Goal: Check status: Check status

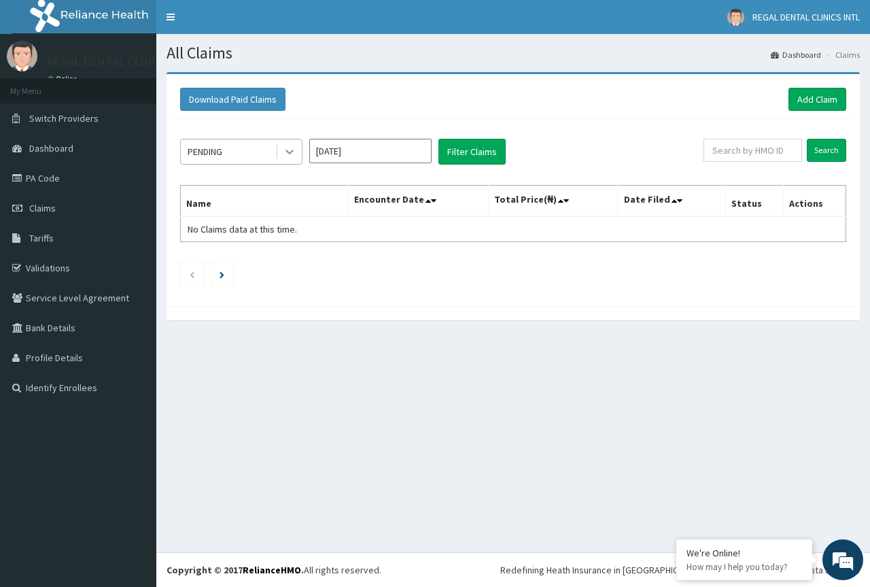
click at [289, 156] on icon at bounding box center [290, 152] width 14 height 14
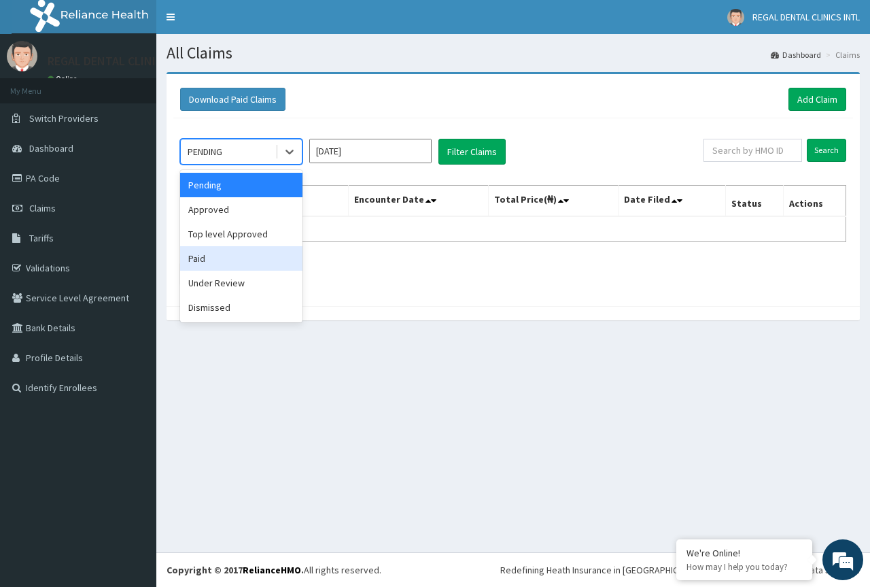
click at [251, 261] on div "Paid" at bounding box center [241, 258] width 122 height 24
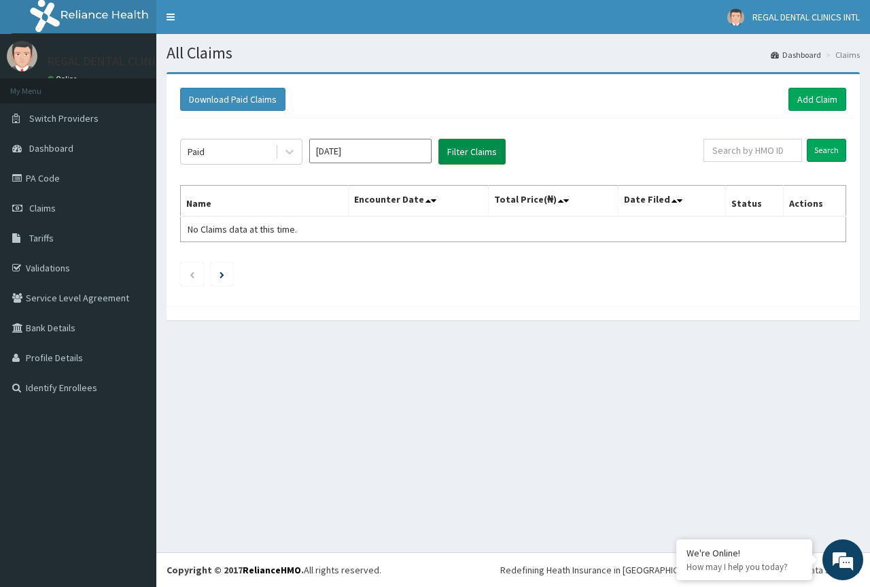
click at [456, 157] on button "Filter Claims" at bounding box center [472, 152] width 67 height 26
click at [475, 154] on button "Filter Claims" at bounding box center [472, 152] width 67 height 26
click at [359, 156] on input "Aug 2025" at bounding box center [370, 151] width 122 height 24
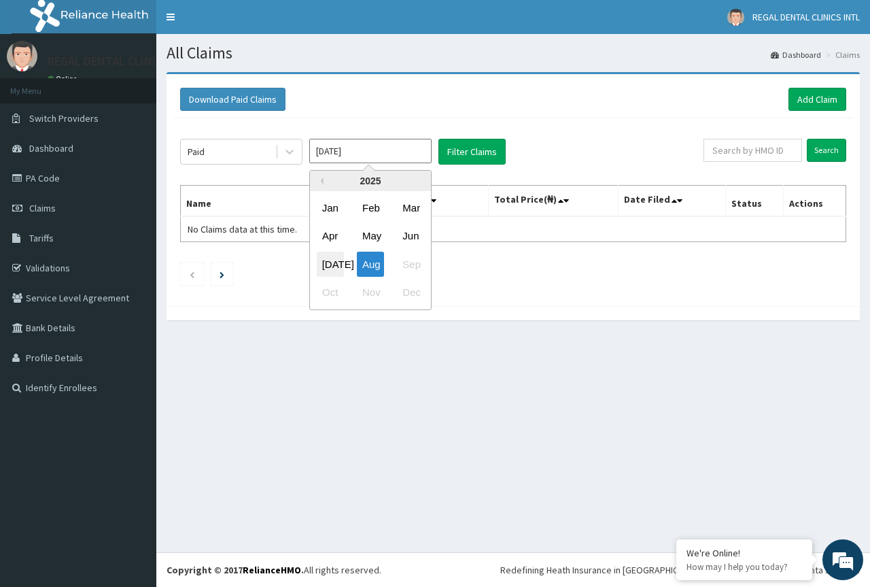
click at [327, 265] on div "Jul" at bounding box center [330, 264] width 27 height 25
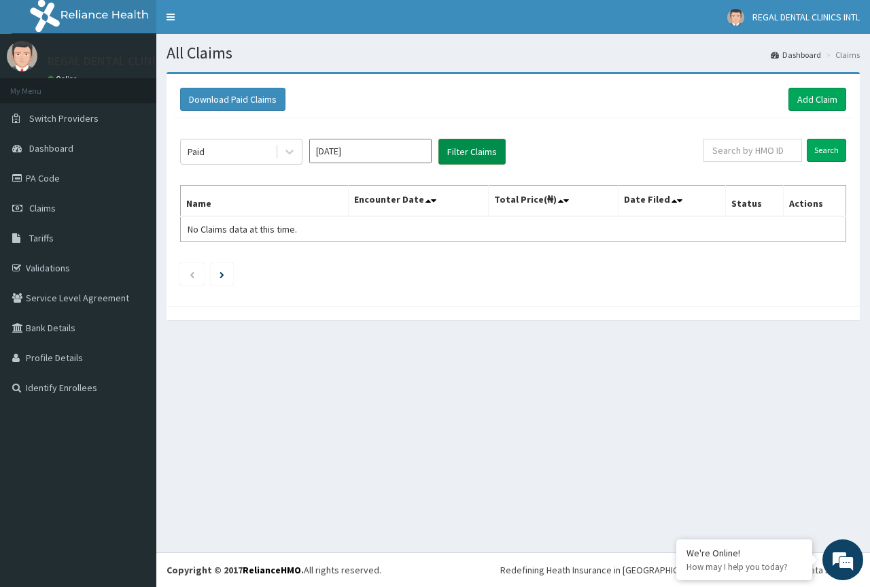
click at [466, 150] on button "Filter Claims" at bounding box center [472, 152] width 67 height 26
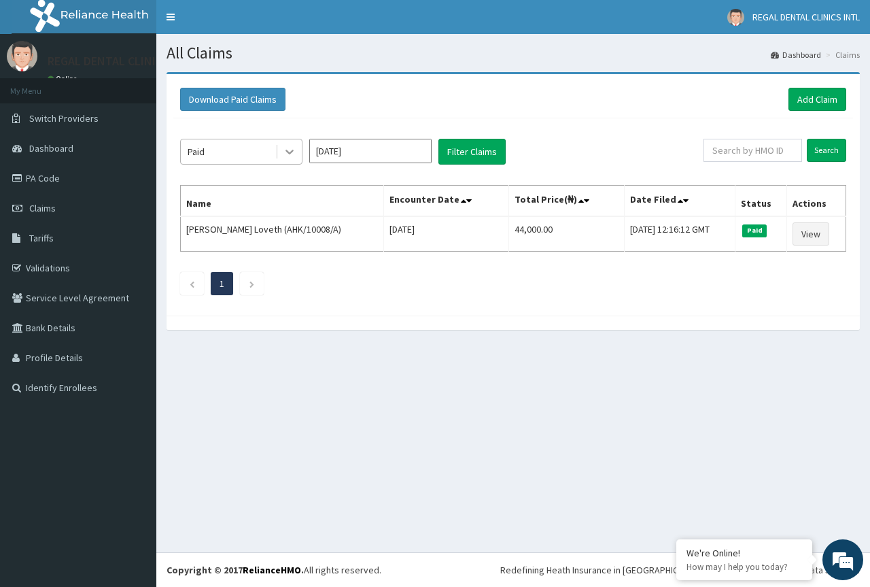
click at [291, 156] on icon at bounding box center [290, 152] width 14 height 14
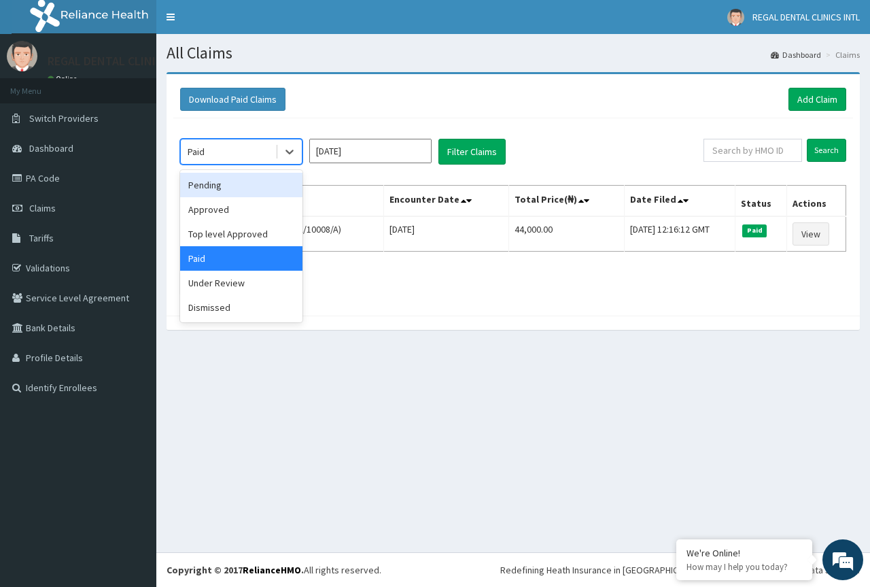
click at [241, 184] on div "Pending" at bounding box center [241, 185] width 122 height 24
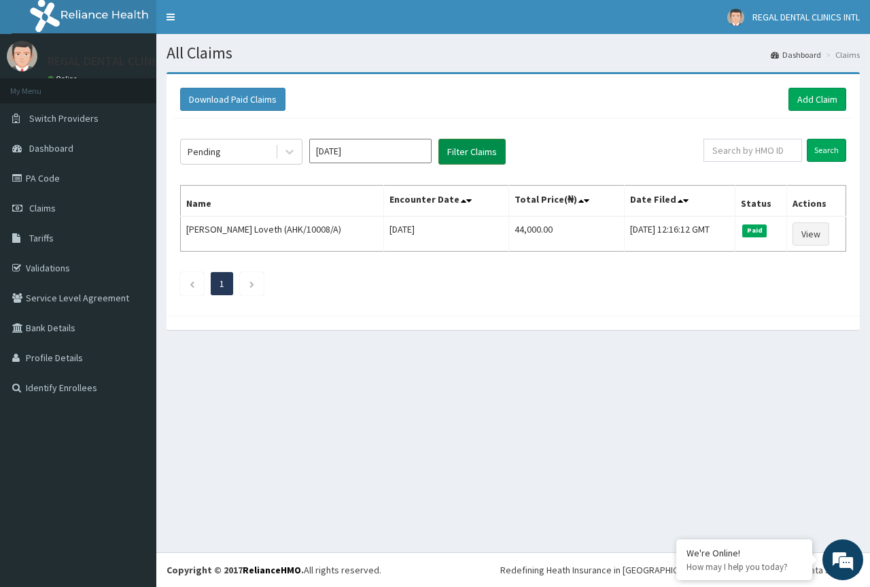
click at [465, 154] on button "Filter Claims" at bounding box center [472, 152] width 67 height 26
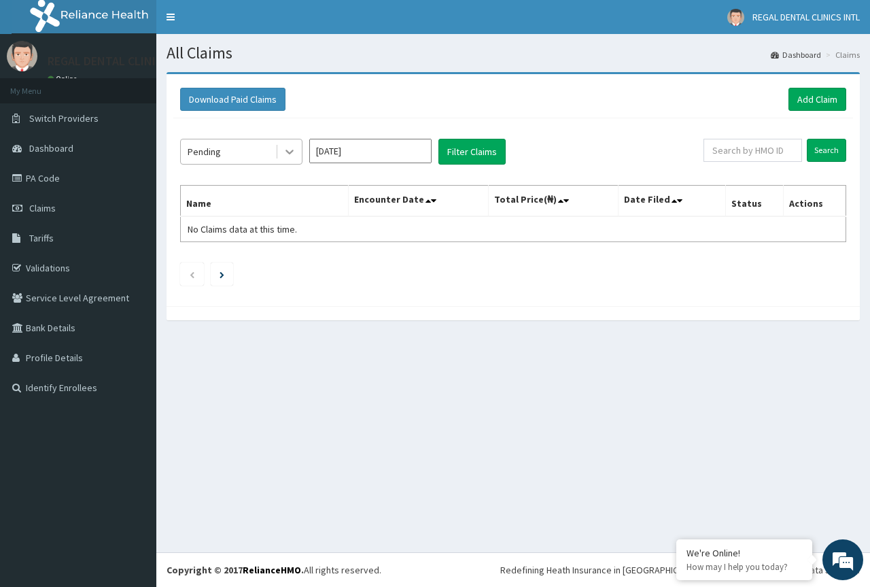
click at [287, 150] on icon at bounding box center [290, 152] width 8 height 5
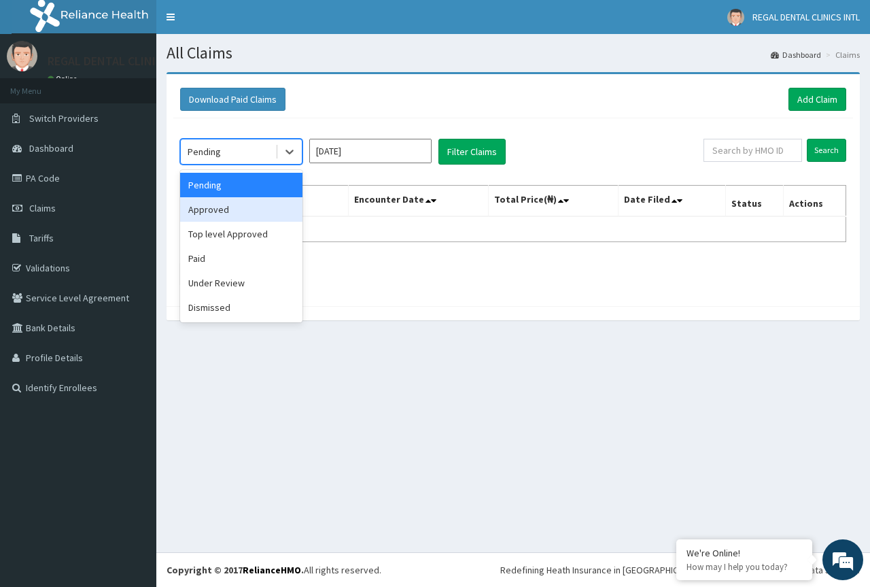
click at [237, 203] on div "Approved" at bounding box center [241, 209] width 122 height 24
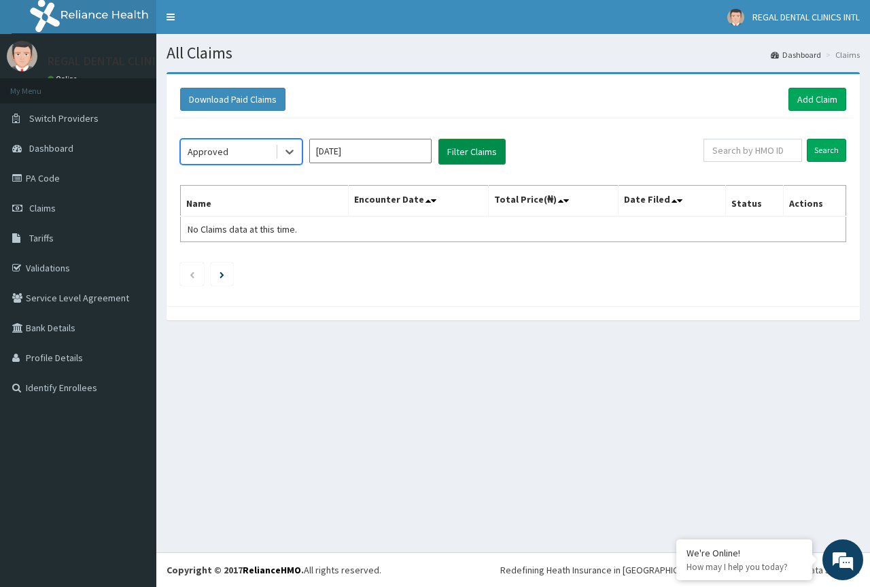
click at [457, 156] on button "Filter Claims" at bounding box center [472, 152] width 67 height 26
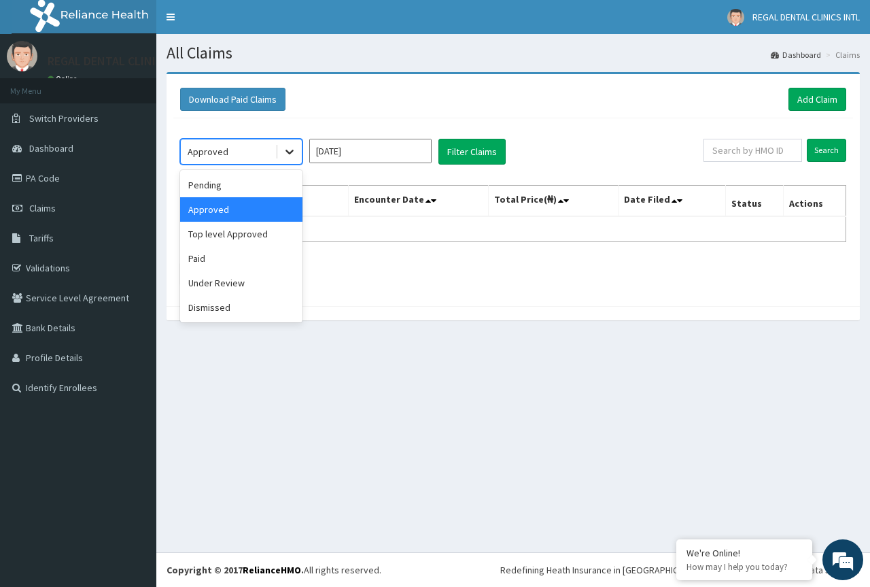
click at [290, 154] on icon at bounding box center [290, 152] width 8 height 5
click at [218, 287] on div "Under Review" at bounding box center [241, 283] width 122 height 24
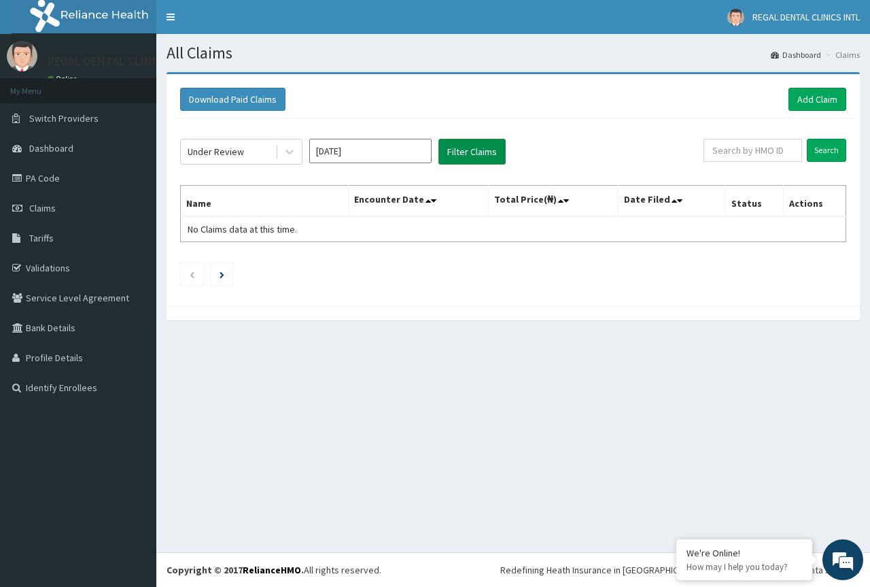
click at [465, 153] on button "Filter Claims" at bounding box center [472, 152] width 67 height 26
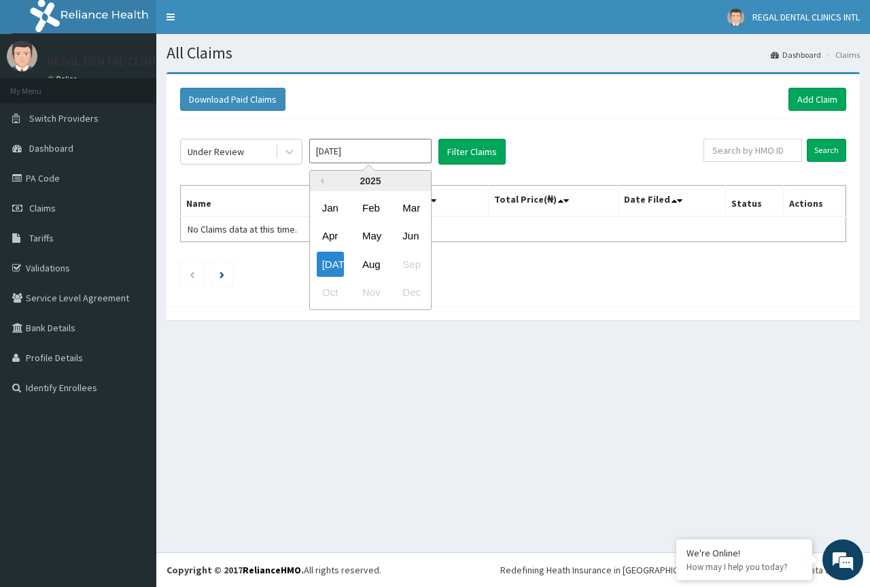
click at [361, 148] on input "Jul 2025" at bounding box center [370, 151] width 122 height 24
click at [329, 258] on div "Jul" at bounding box center [330, 264] width 27 height 25
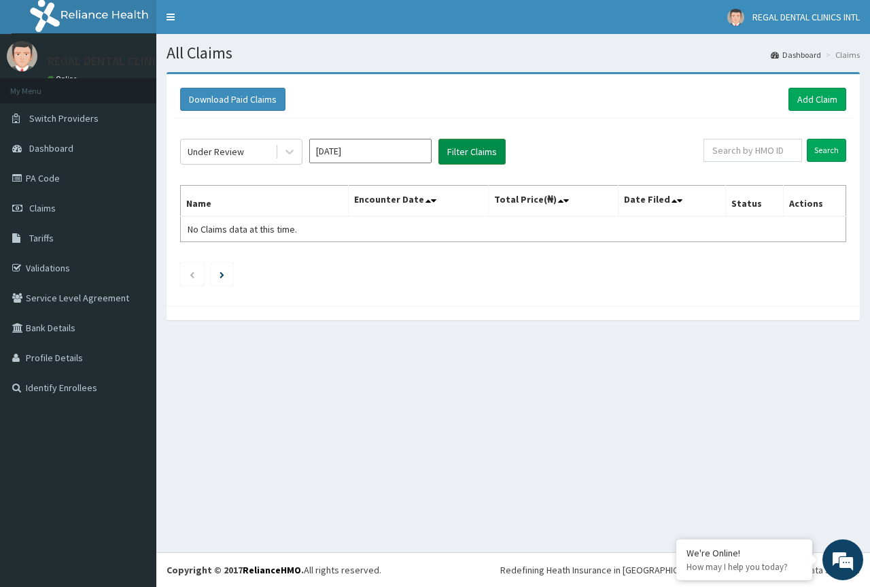
click at [477, 154] on button "Filter Claims" at bounding box center [472, 152] width 67 height 26
click at [290, 152] on icon at bounding box center [290, 152] width 14 height 14
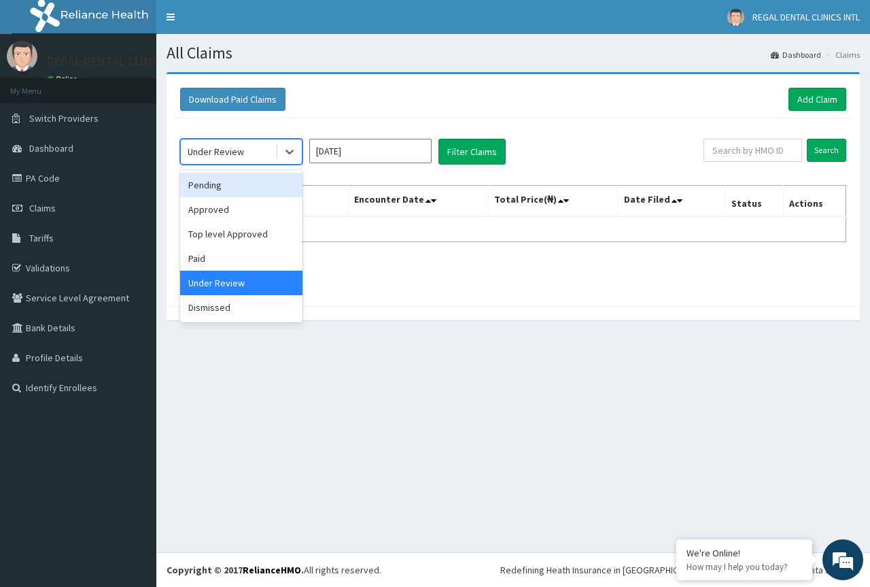
click at [258, 187] on div "Pending" at bounding box center [241, 185] width 122 height 24
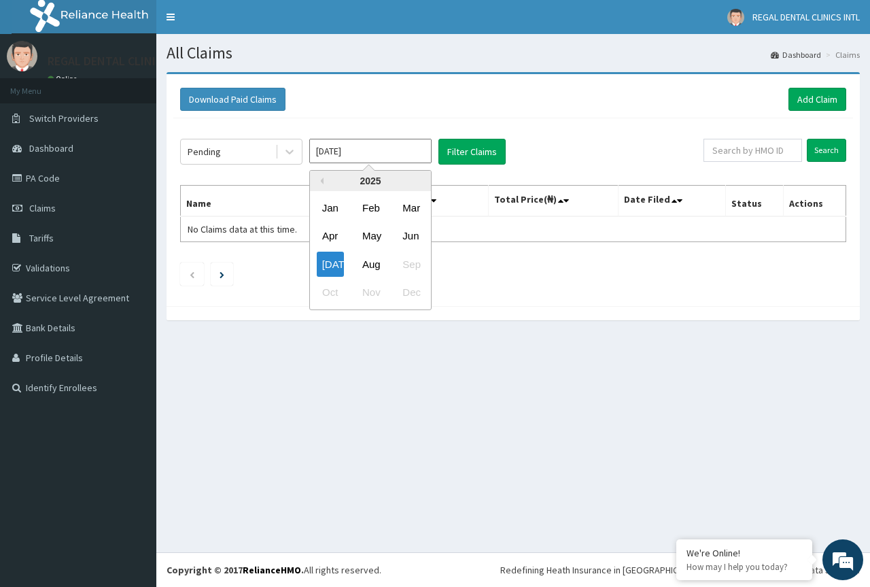
click at [369, 156] on input "Jul 2025" at bounding box center [370, 151] width 122 height 24
click at [329, 262] on div "Jul" at bounding box center [330, 264] width 27 height 25
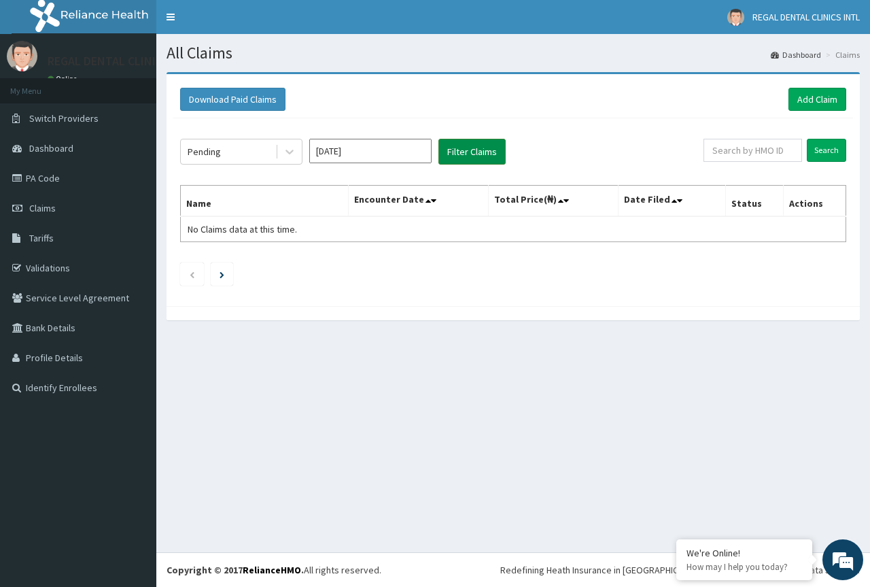
click at [462, 155] on button "Filter Claims" at bounding box center [472, 152] width 67 height 26
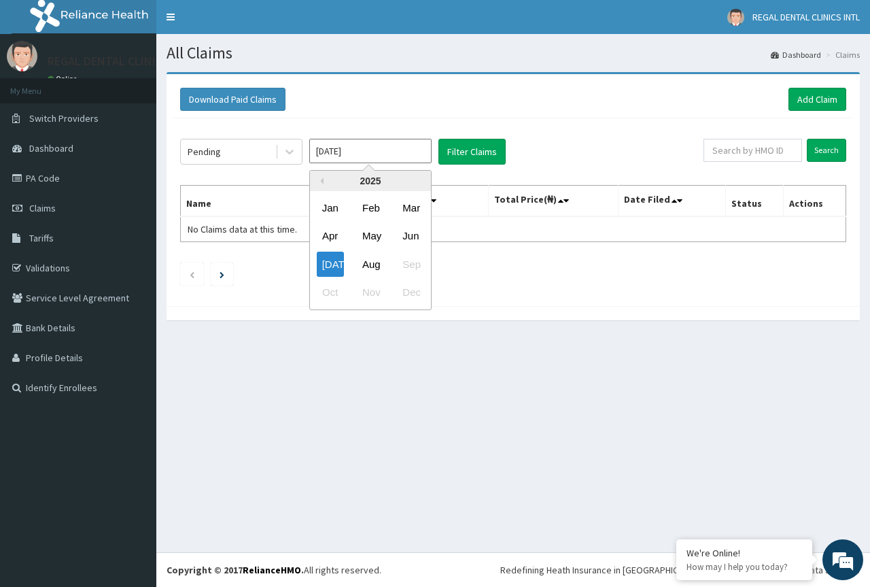
click at [357, 147] on input "Jul 2025" at bounding box center [370, 151] width 122 height 24
click at [375, 268] on div "Aug" at bounding box center [370, 264] width 27 height 25
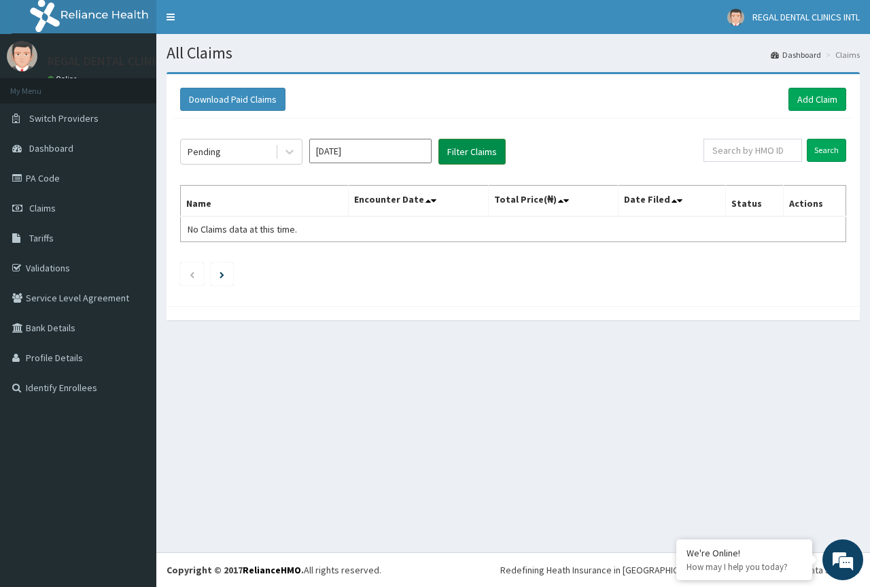
click at [473, 151] on button "Filter Claims" at bounding box center [472, 152] width 67 height 26
click at [386, 152] on input "Aug 2025" at bounding box center [370, 151] width 122 height 24
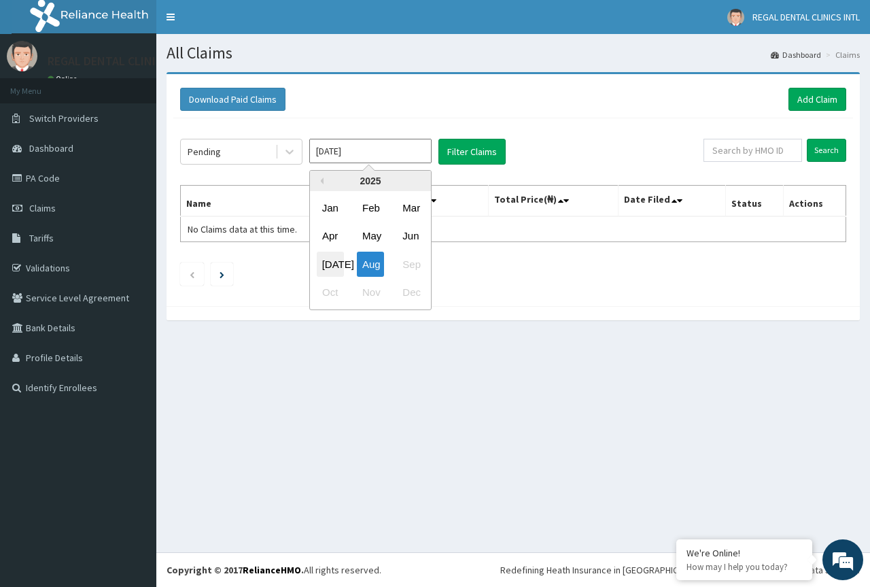
click at [335, 260] on div "Jul" at bounding box center [330, 264] width 27 height 25
type input "Jul 2025"
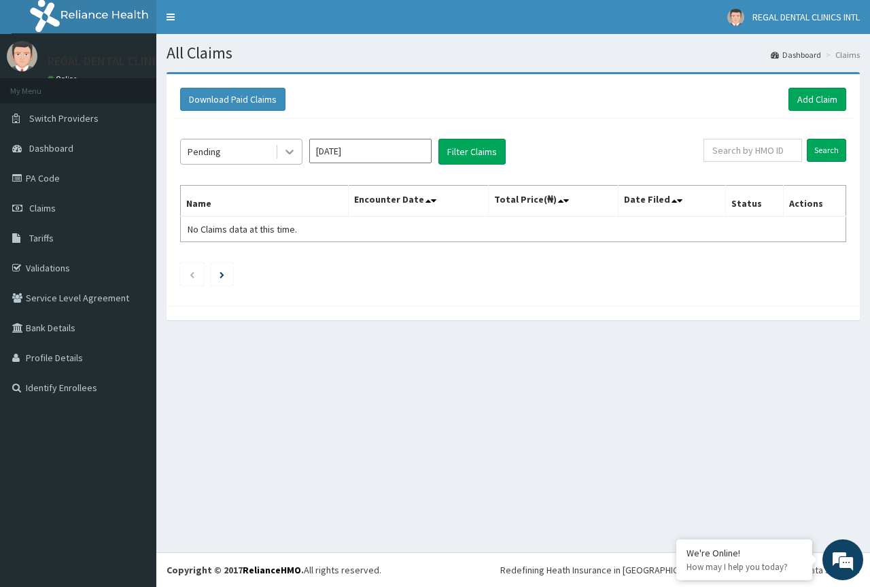
click at [295, 150] on icon at bounding box center [290, 152] width 14 height 14
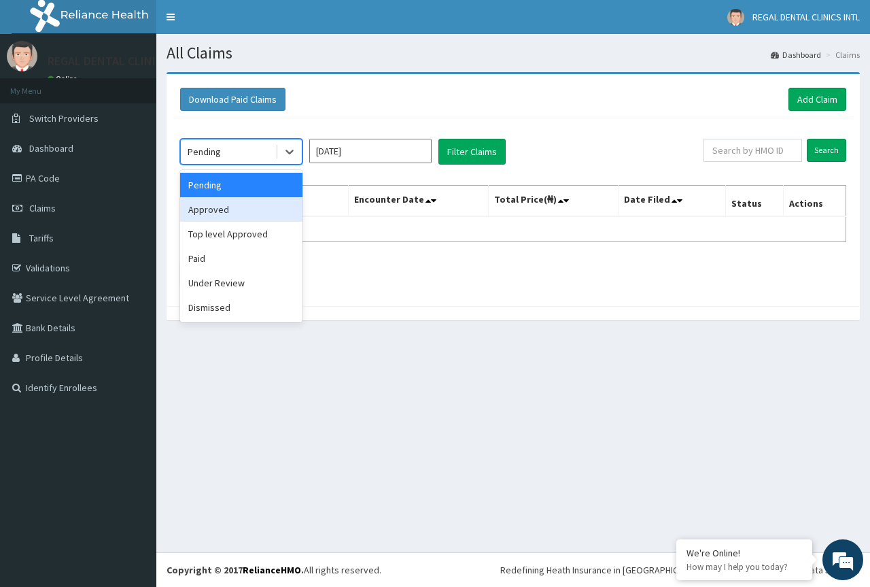
click at [273, 201] on div "Approved" at bounding box center [241, 209] width 122 height 24
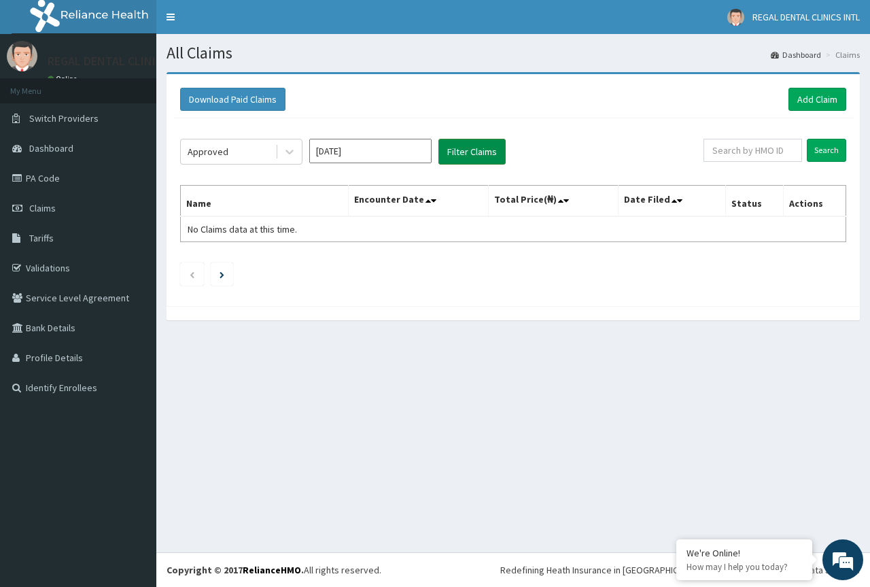
click at [476, 150] on button "Filter Claims" at bounding box center [472, 152] width 67 height 26
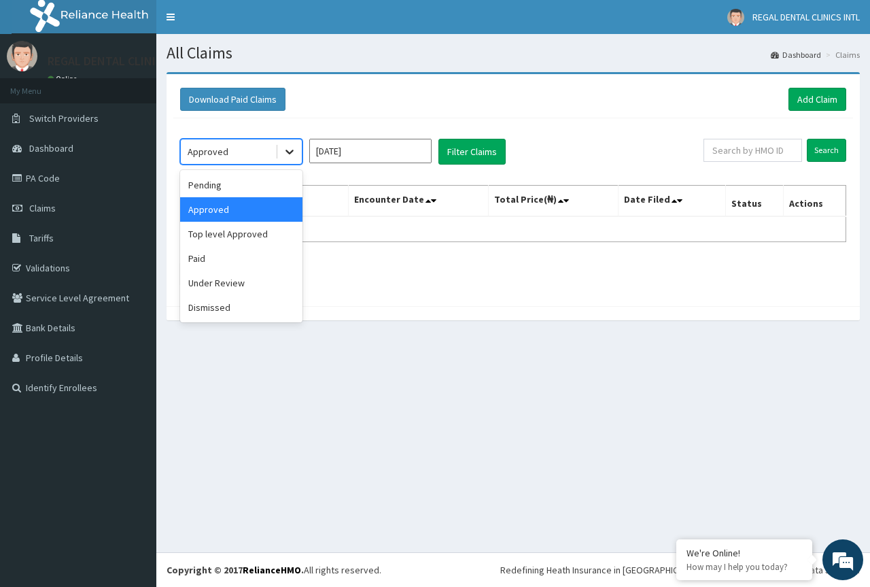
click at [286, 158] on icon at bounding box center [290, 152] width 14 height 14
click at [243, 237] on div "Top level Approved" at bounding box center [241, 234] width 122 height 24
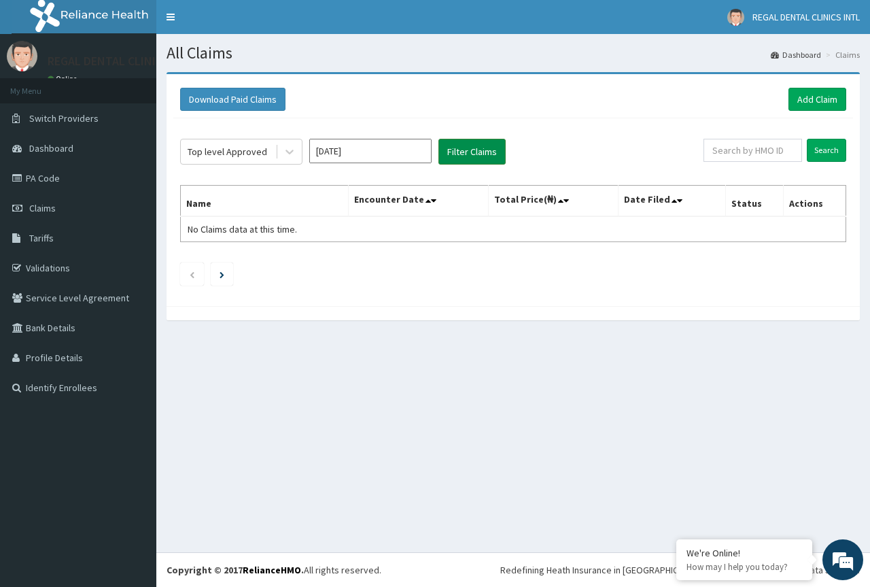
click at [488, 152] on button "Filter Claims" at bounding box center [472, 152] width 67 height 26
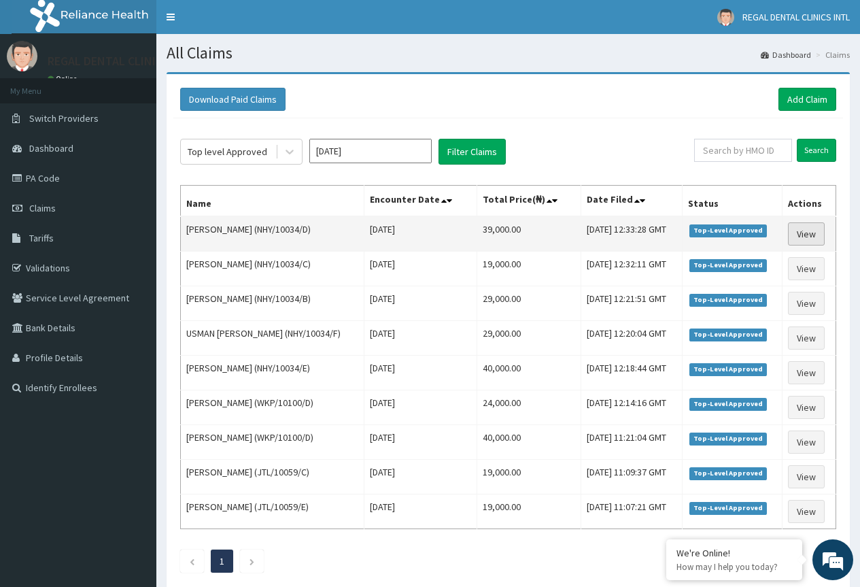
click at [810, 232] on link "View" at bounding box center [806, 233] width 37 height 23
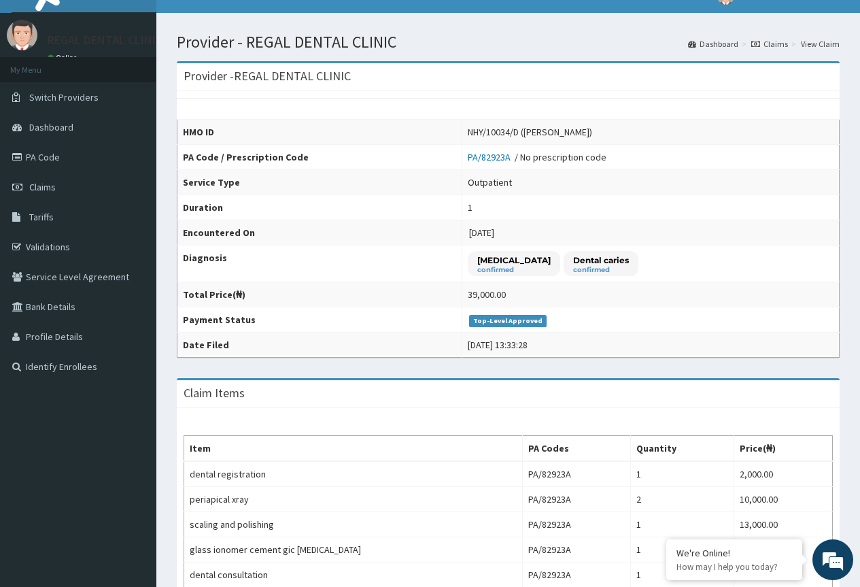
click at [777, 42] on link "Claims" at bounding box center [769, 44] width 37 height 12
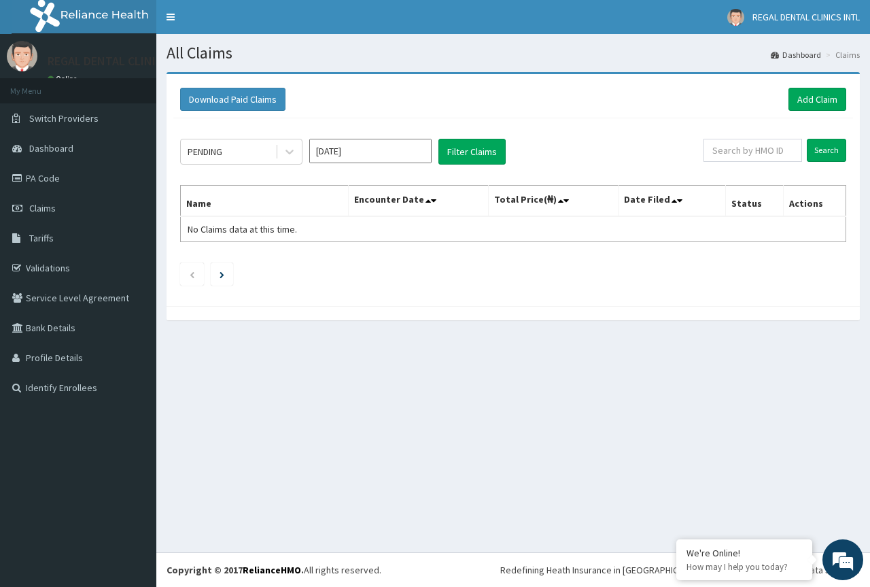
click at [396, 146] on input "[DATE]" at bounding box center [370, 151] width 122 height 24
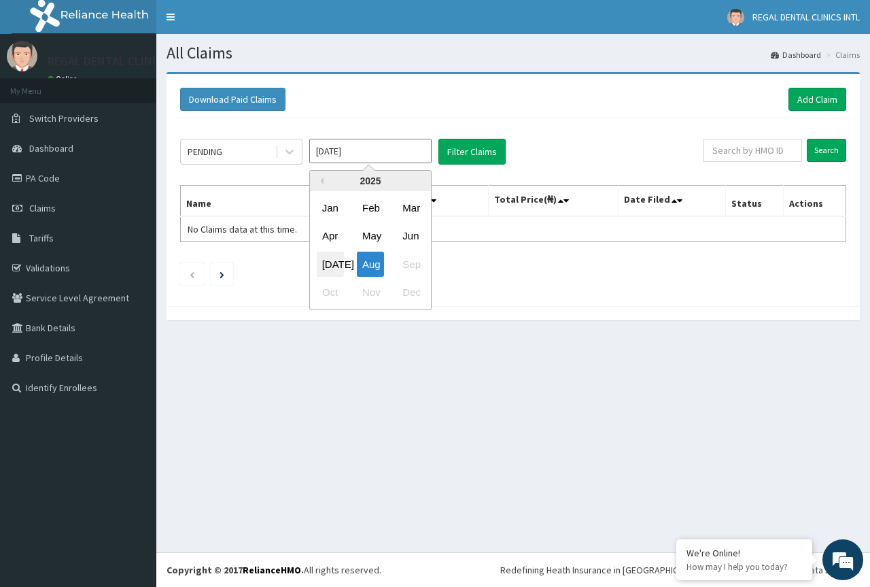
click at [324, 262] on div "[DATE]" at bounding box center [330, 264] width 27 height 25
type input "[DATE]"
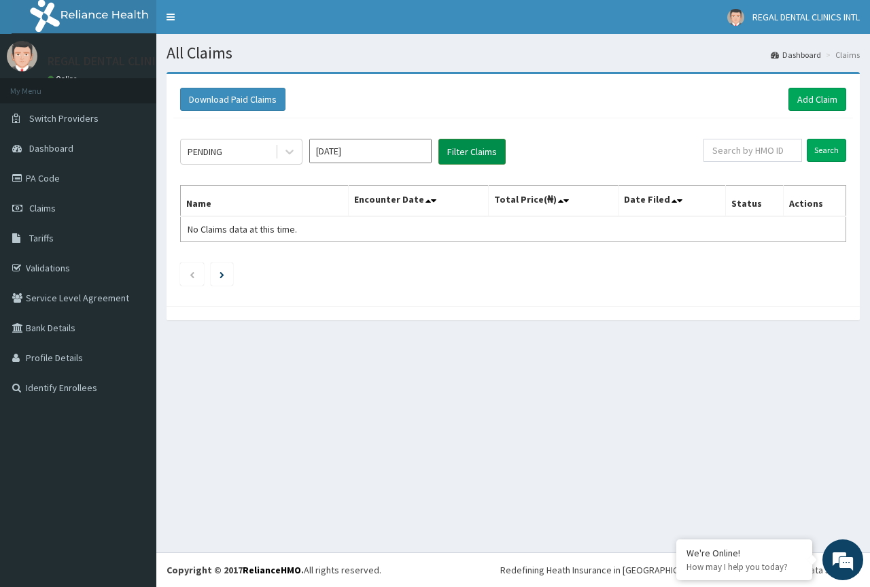
click at [477, 154] on button "Filter Claims" at bounding box center [472, 152] width 67 height 26
